Goal: Find specific page/section: Find specific page/section

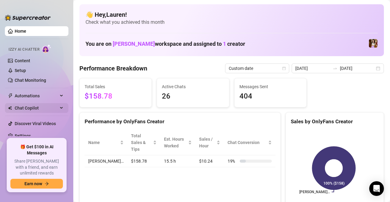
click at [20, 107] on span "Chat Copilot" at bounding box center [36, 108] width 43 height 10
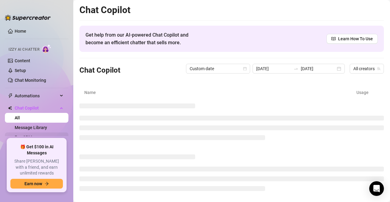
click at [20, 140] on link "Fan CRM" at bounding box center [23, 137] width 17 height 5
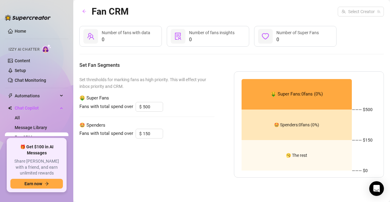
type input "1"
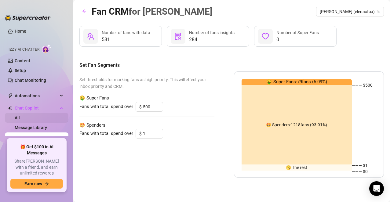
click at [20, 116] on link "All" at bounding box center [17, 118] width 5 height 5
